Goal: Information Seeking & Learning: Stay updated

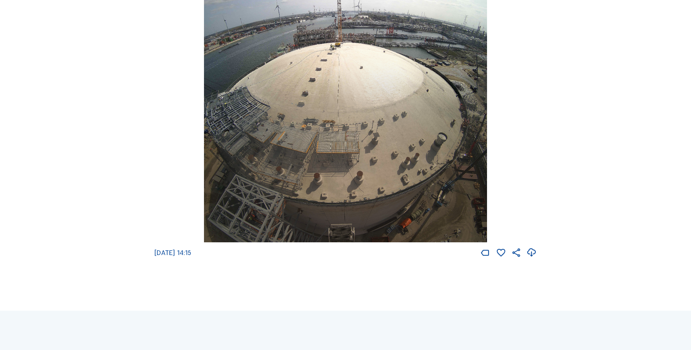
scroll to position [1374, 0]
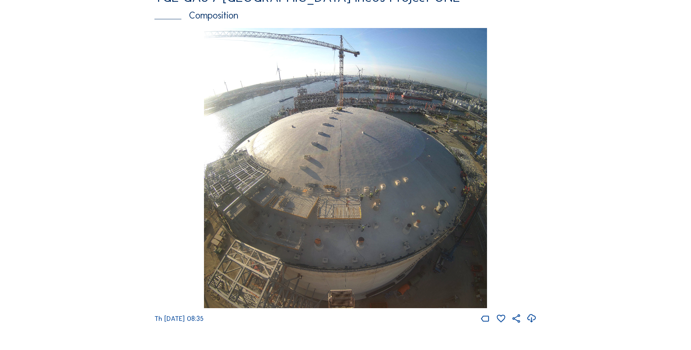
scroll to position [1332, 0]
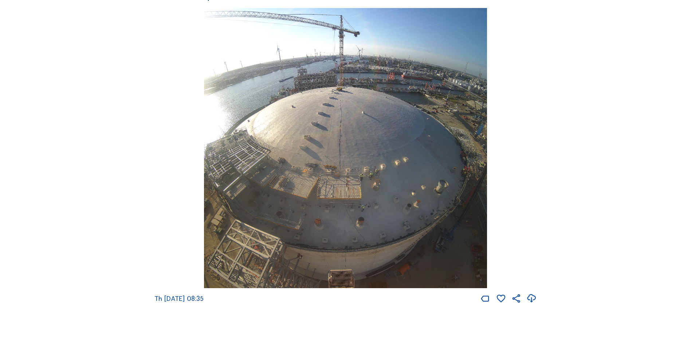
click at [534, 305] on icon at bounding box center [531, 299] width 10 height 12
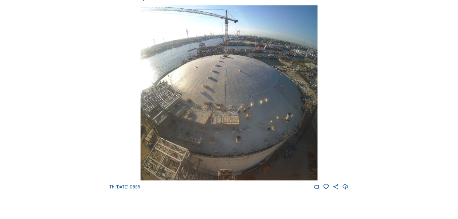
scroll to position [1043, 0]
